Goal: Task Accomplishment & Management: Use online tool/utility

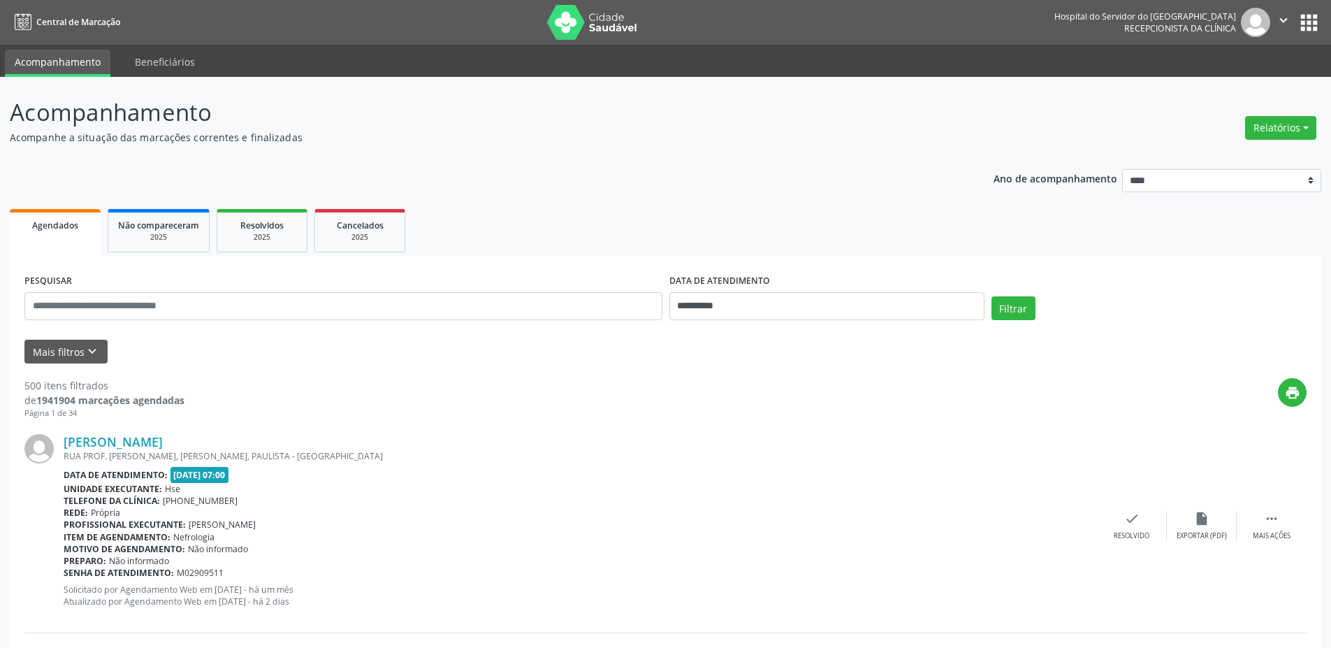
drag, startPoint x: 0, startPoint y: 0, endPoint x: 1058, endPoint y: 198, distance: 1076.3
click at [997, 215] on ul "Agendados Não compareceram 2025 Resolvidos 2025 Cancelados 2025" at bounding box center [666, 230] width 1312 height 50
click at [1284, 129] on button "Relatórios" at bounding box center [1280, 128] width 71 height 24
click at [1278, 157] on link "Agendamentos" at bounding box center [1242, 158] width 150 height 20
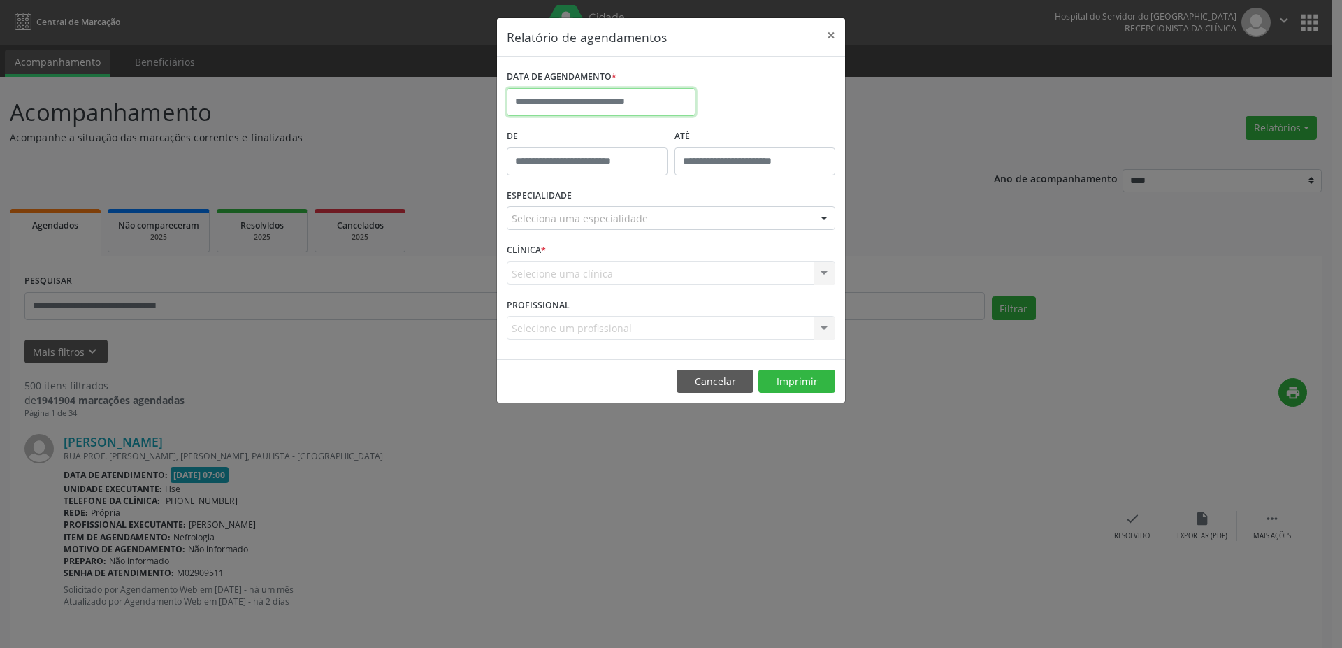
click at [667, 99] on input "text" at bounding box center [601, 102] width 189 height 28
click at [618, 236] on span "15" at bounding box center [613, 230] width 27 height 27
type input "**********"
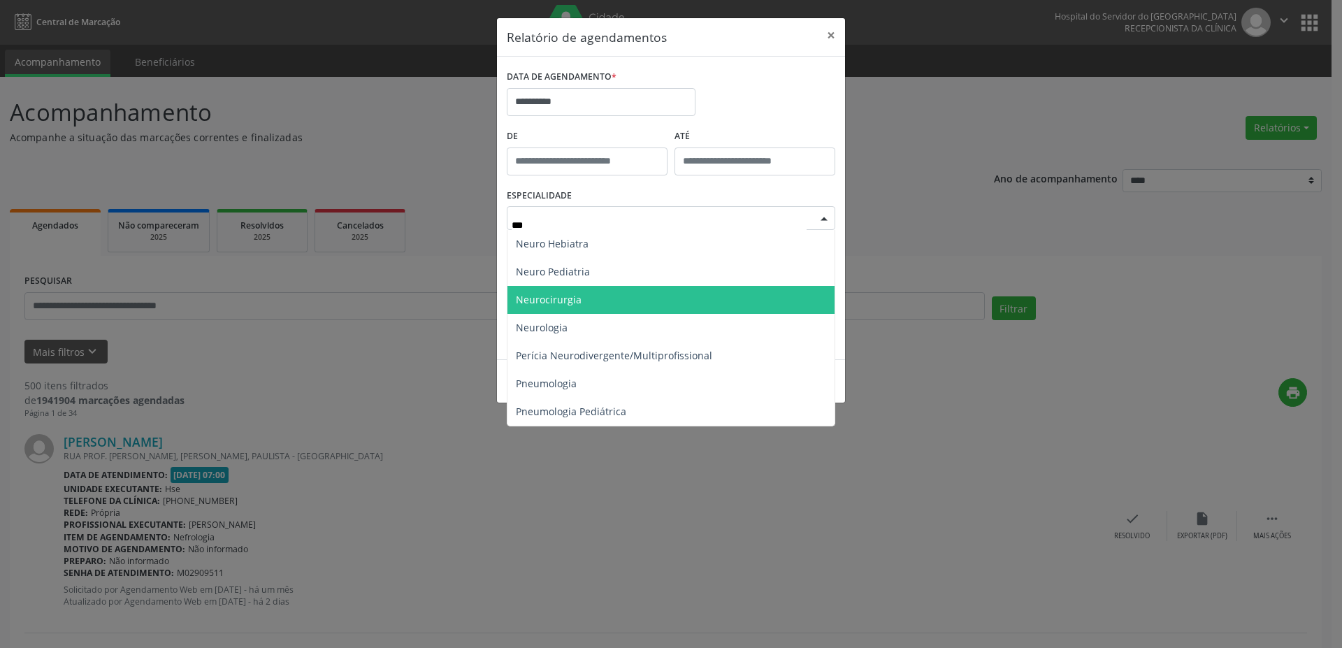
type input "****"
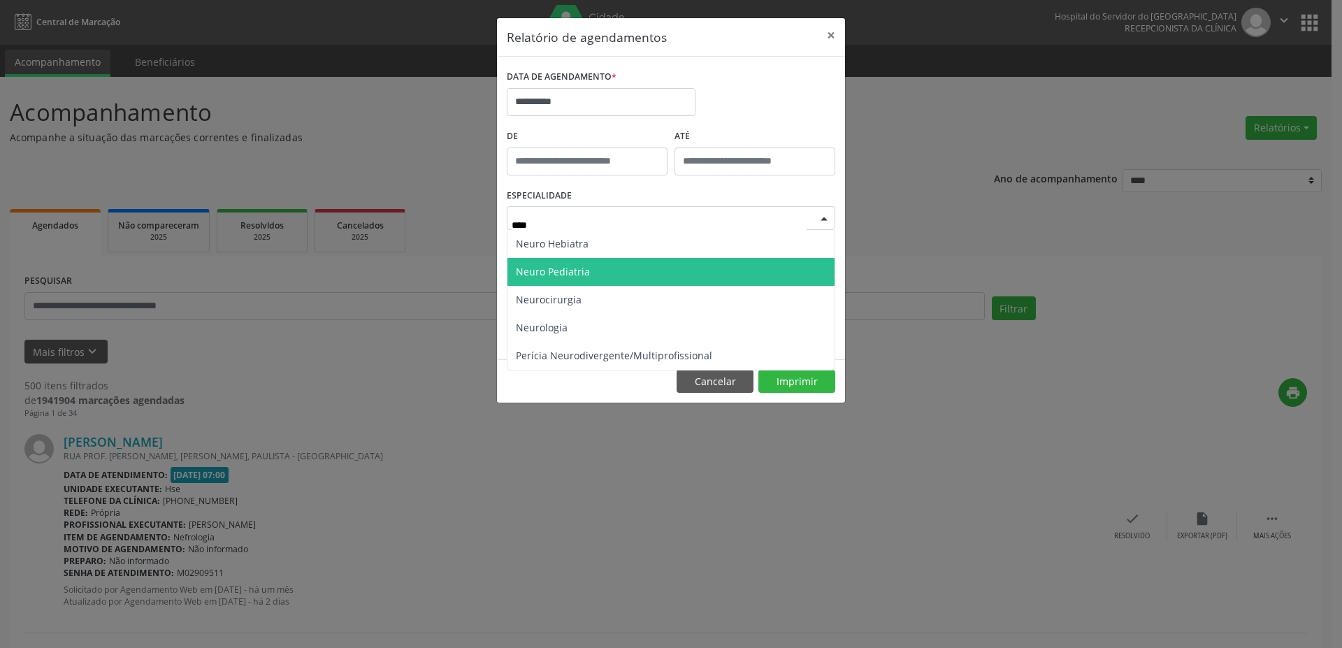
click at [658, 258] on span "Neuro Pediatria" at bounding box center [670, 272] width 327 height 28
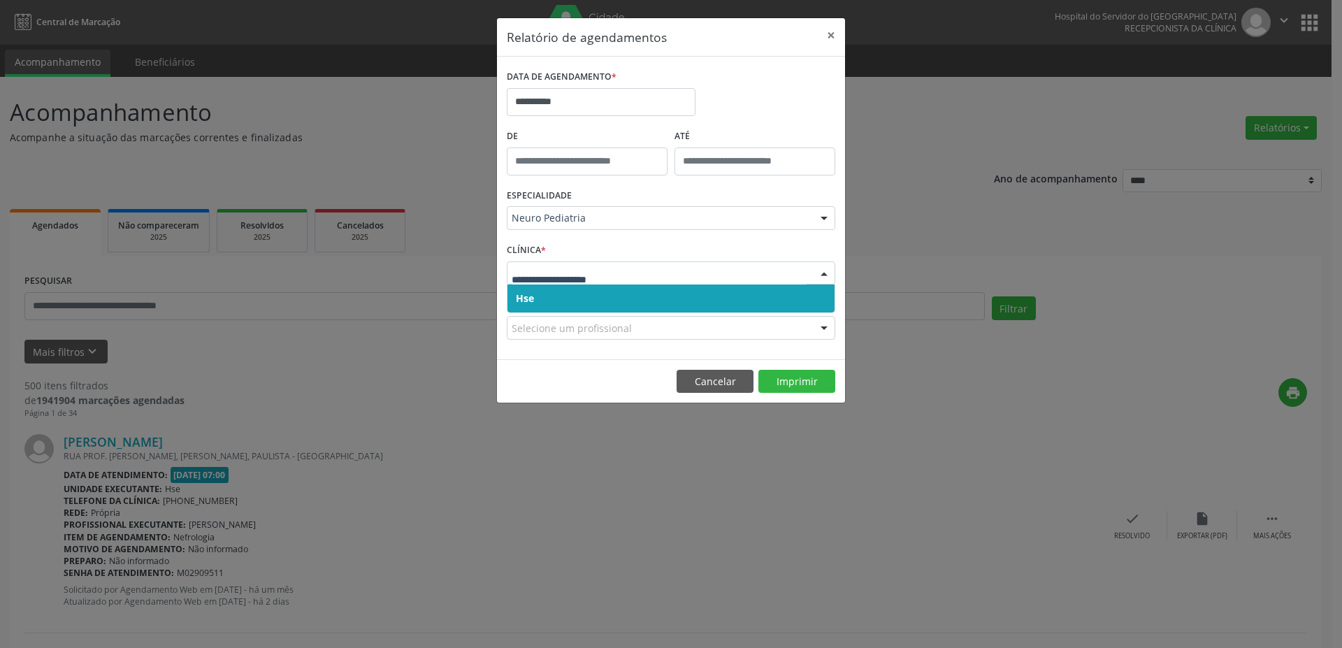
click at [656, 297] on span "Hse" at bounding box center [670, 298] width 327 height 28
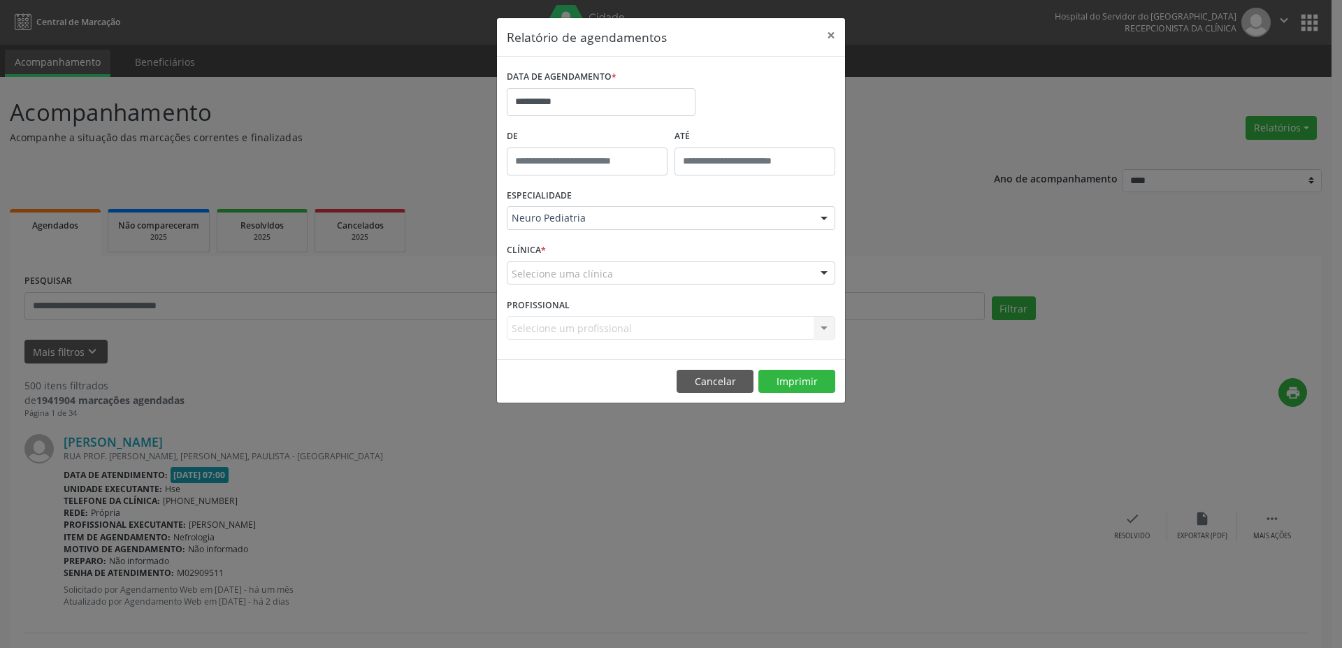
click at [656, 261] on div "Selecione uma clínica" at bounding box center [671, 273] width 328 height 24
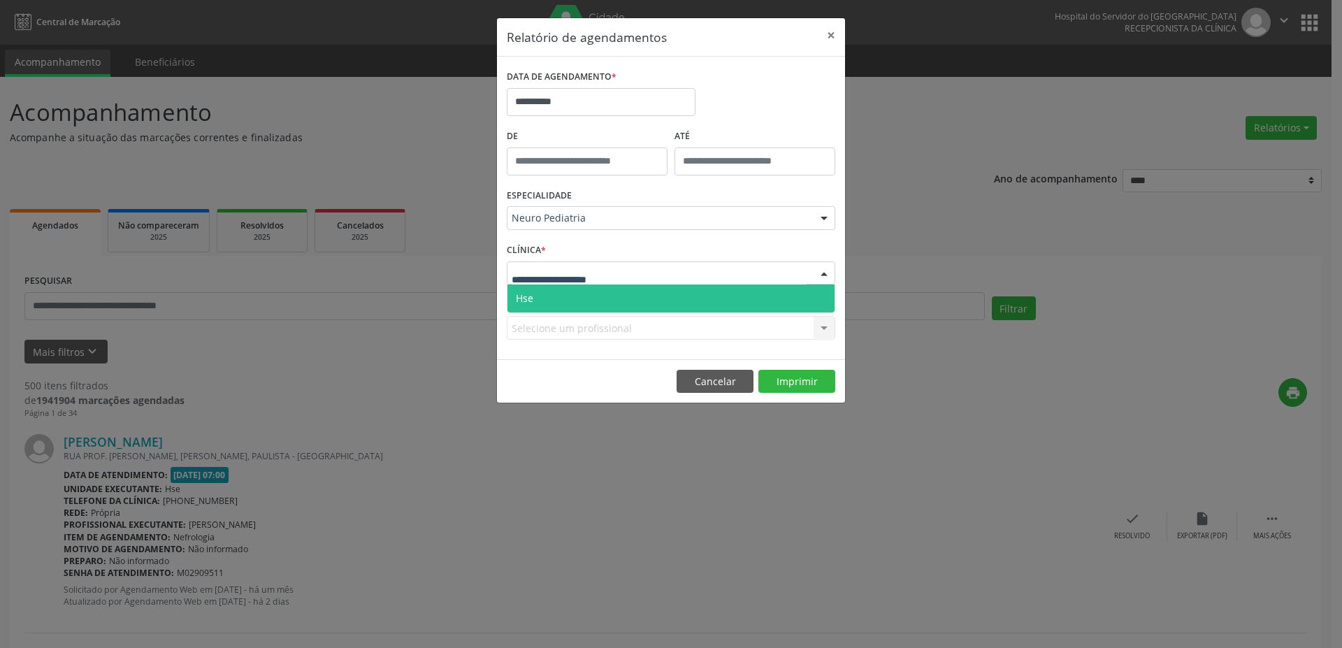
click at [660, 294] on span "Hse" at bounding box center [670, 298] width 327 height 28
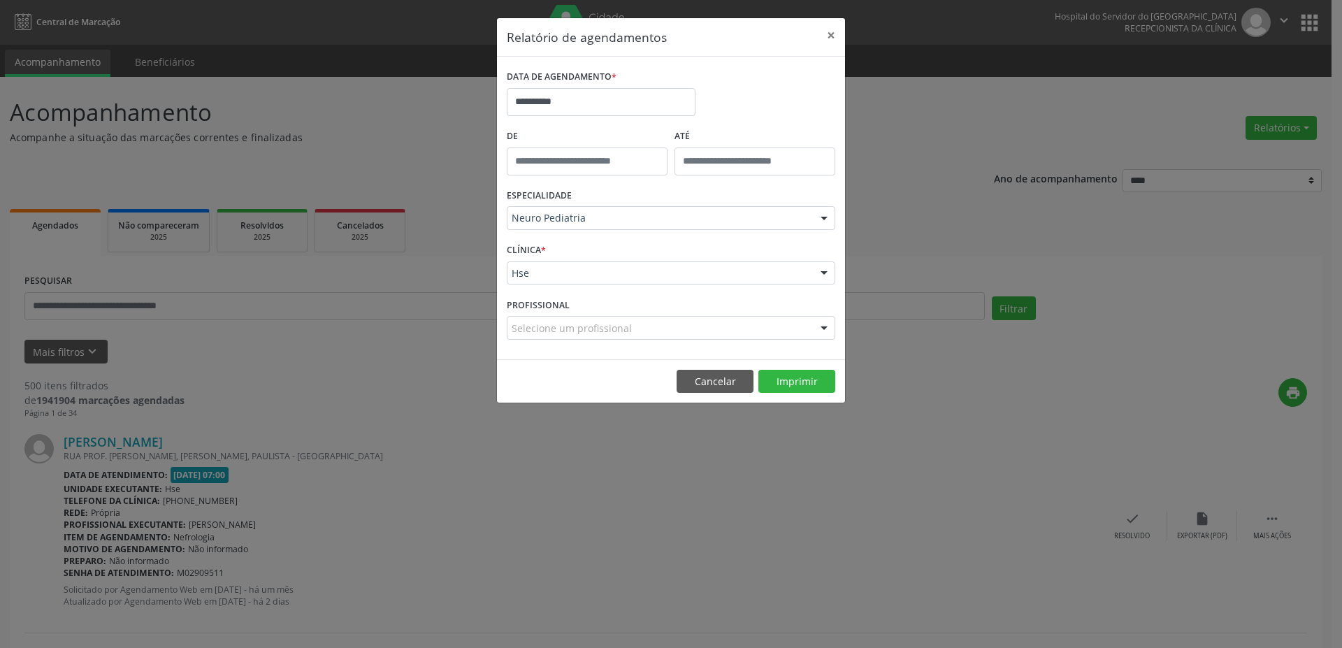
click at [740, 323] on div "Selecione um profissional" at bounding box center [671, 328] width 328 height 24
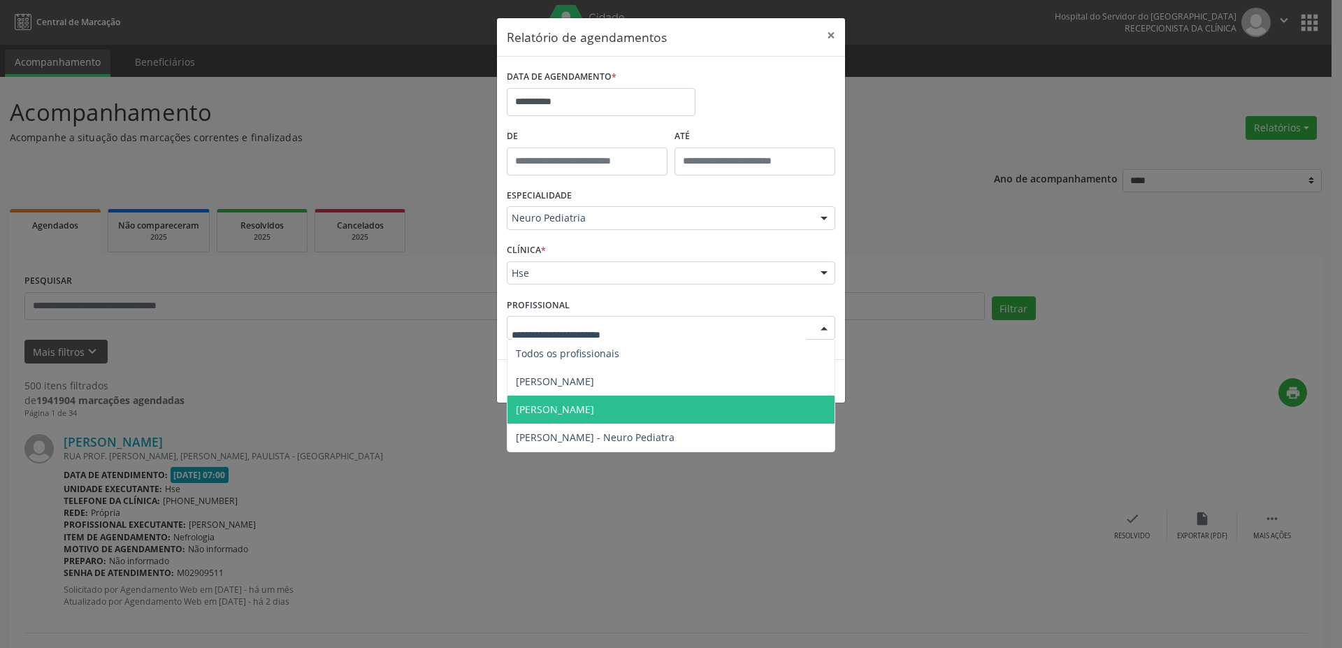
click at [685, 416] on span "[PERSON_NAME]" at bounding box center [670, 410] width 327 height 28
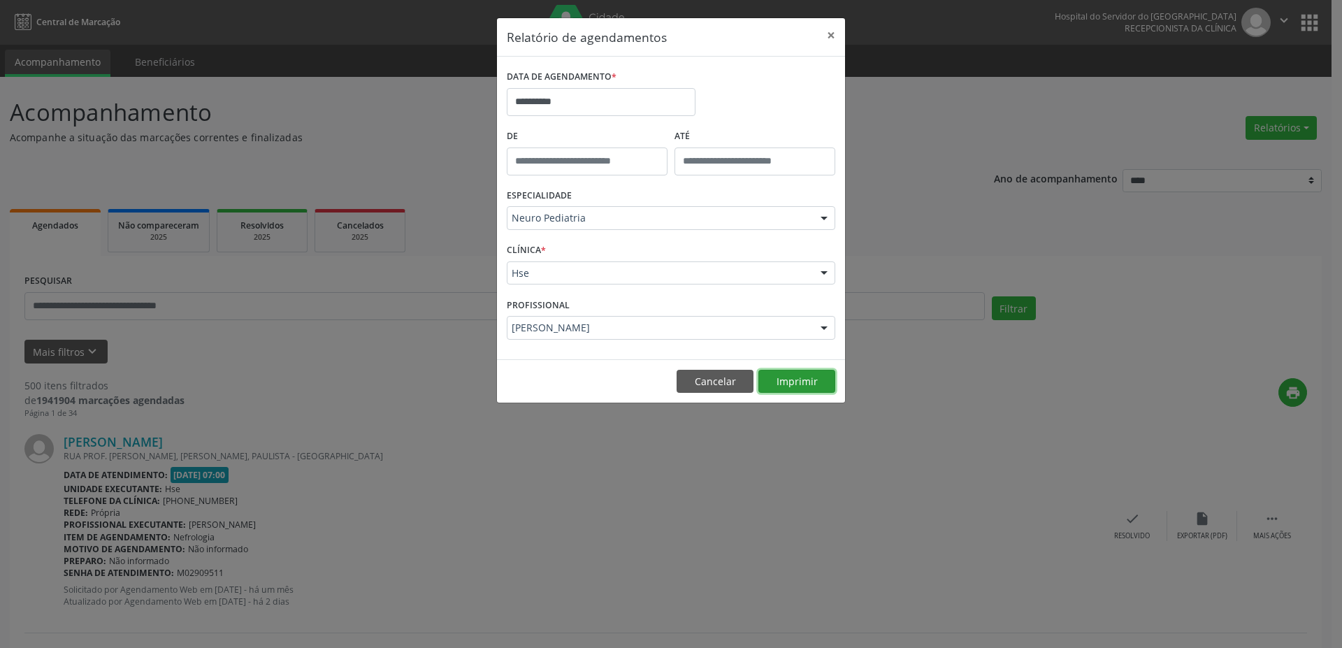
click at [789, 378] on button "Imprimir" at bounding box center [796, 382] width 77 height 24
